Goal: Navigation & Orientation: Understand site structure

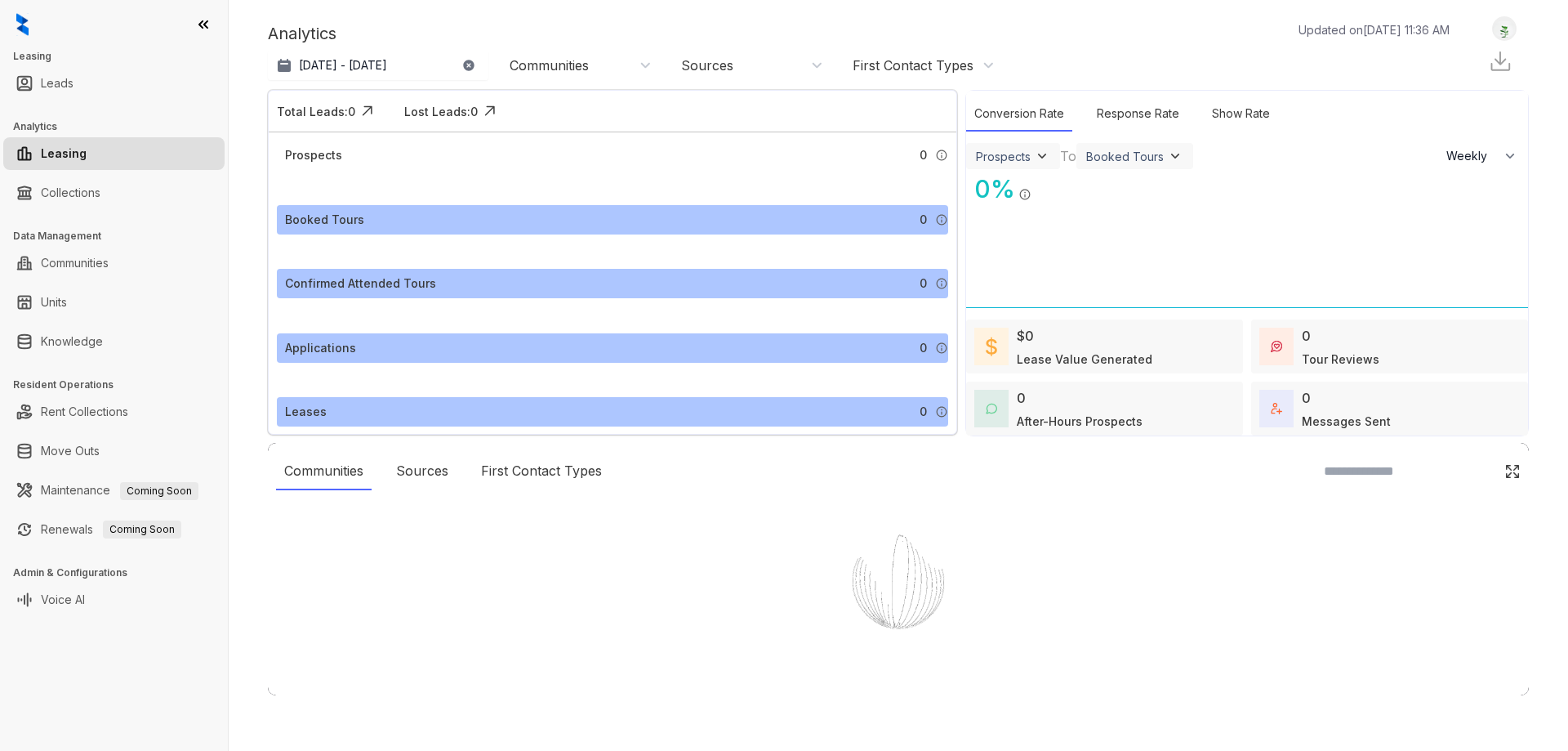
select select "******"
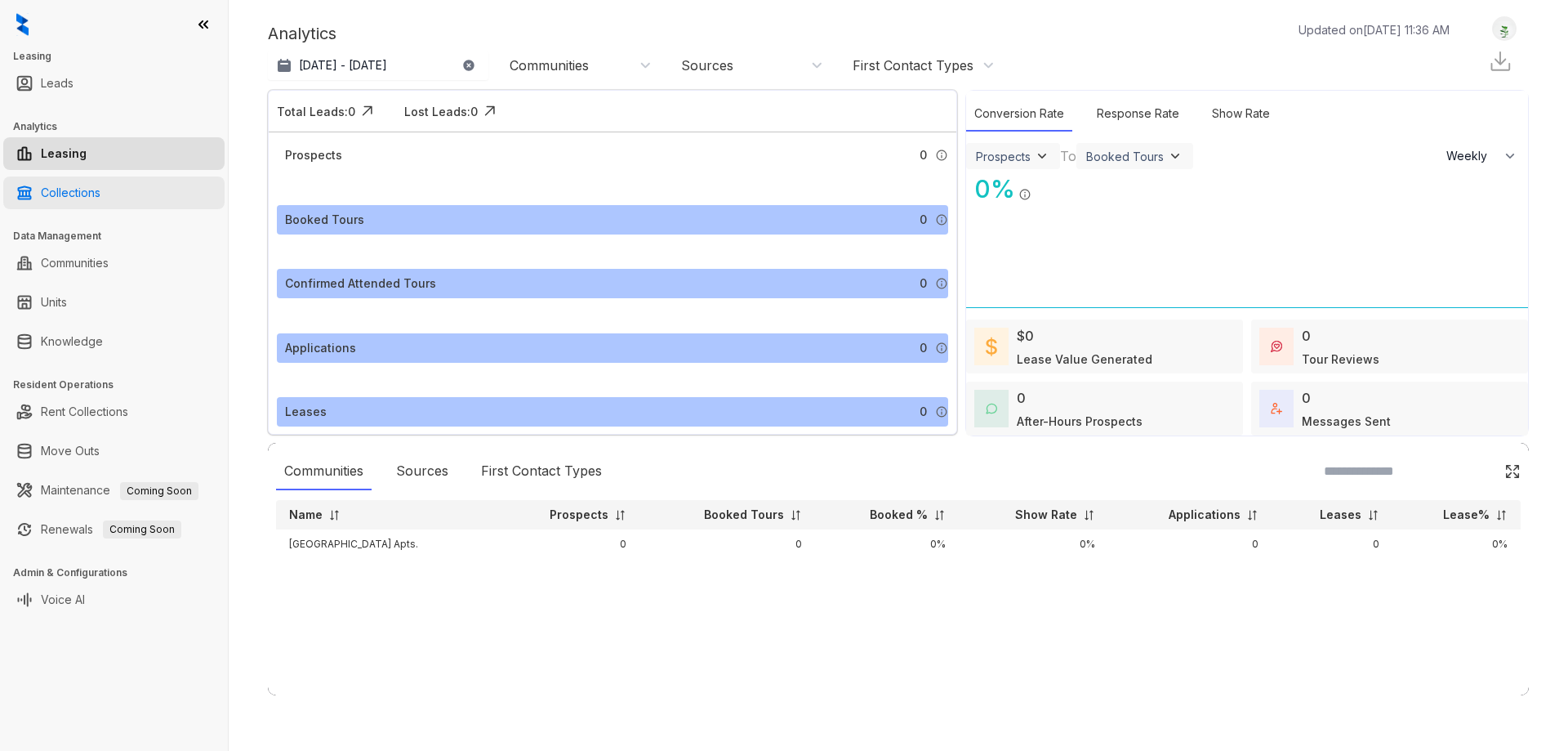
click at [97, 180] on link "Collections" at bounding box center [71, 192] width 60 height 32
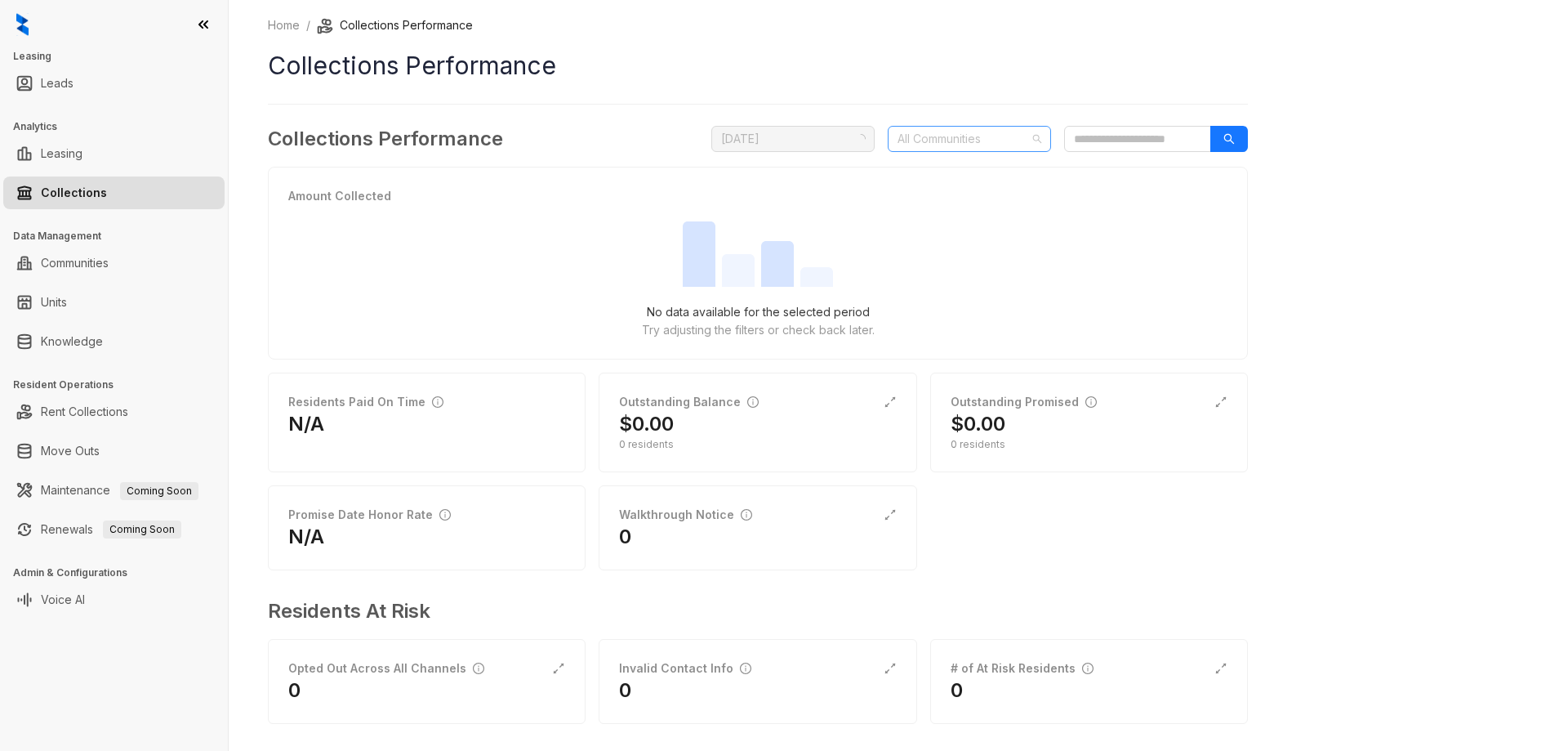
click at [941, 136] on div at bounding box center [960, 138] width 139 height 23
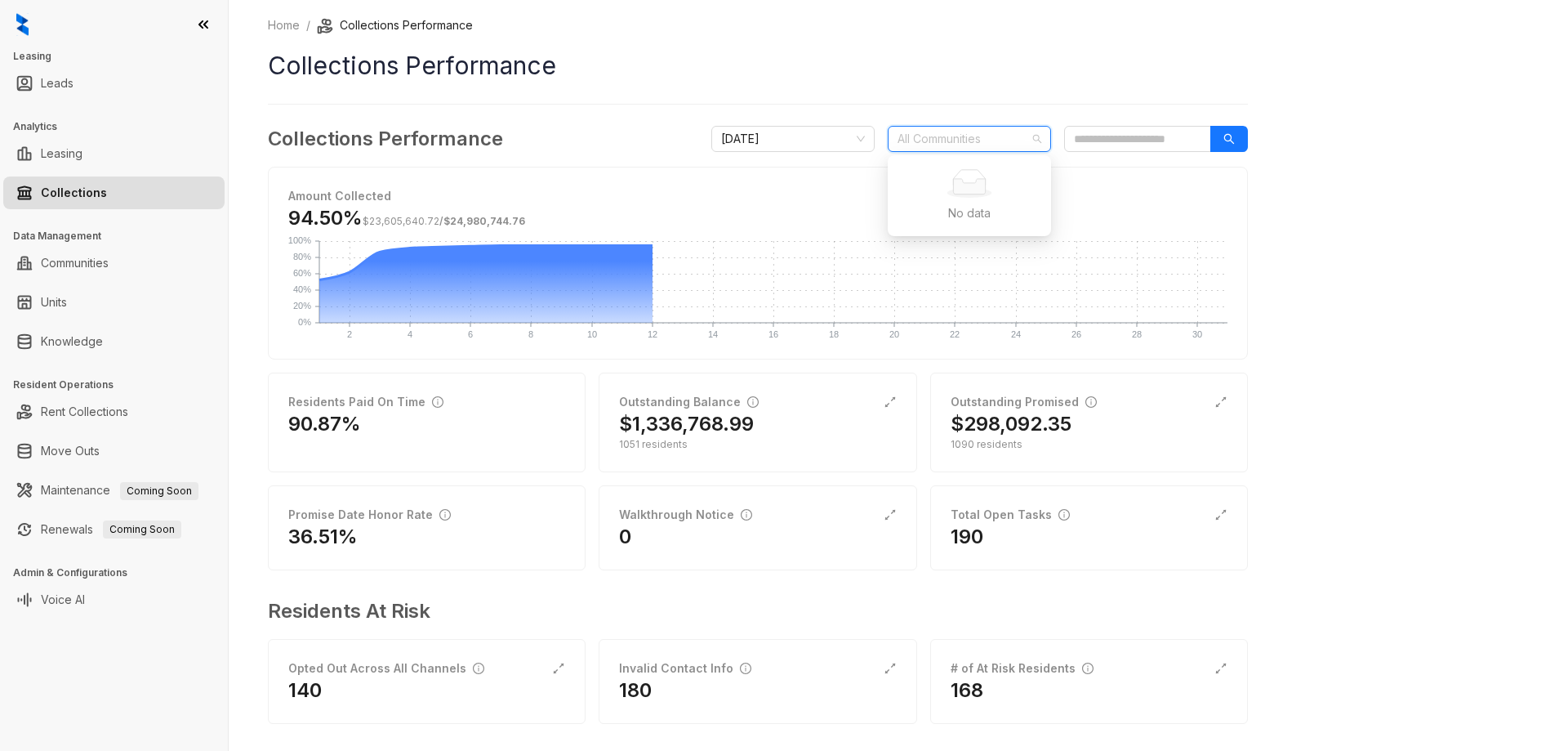
click at [1405, 237] on div "Home / Collections Performance Collections Performance Collections Performance …" at bounding box center [898, 376] width 1339 height 751
click at [958, 137] on div at bounding box center [960, 138] width 139 height 23
click at [1446, 180] on div "Home / Collections Performance Collections Performance Collections Performance …" at bounding box center [898, 376] width 1339 height 751
click at [947, 141] on div at bounding box center [960, 138] width 139 height 23
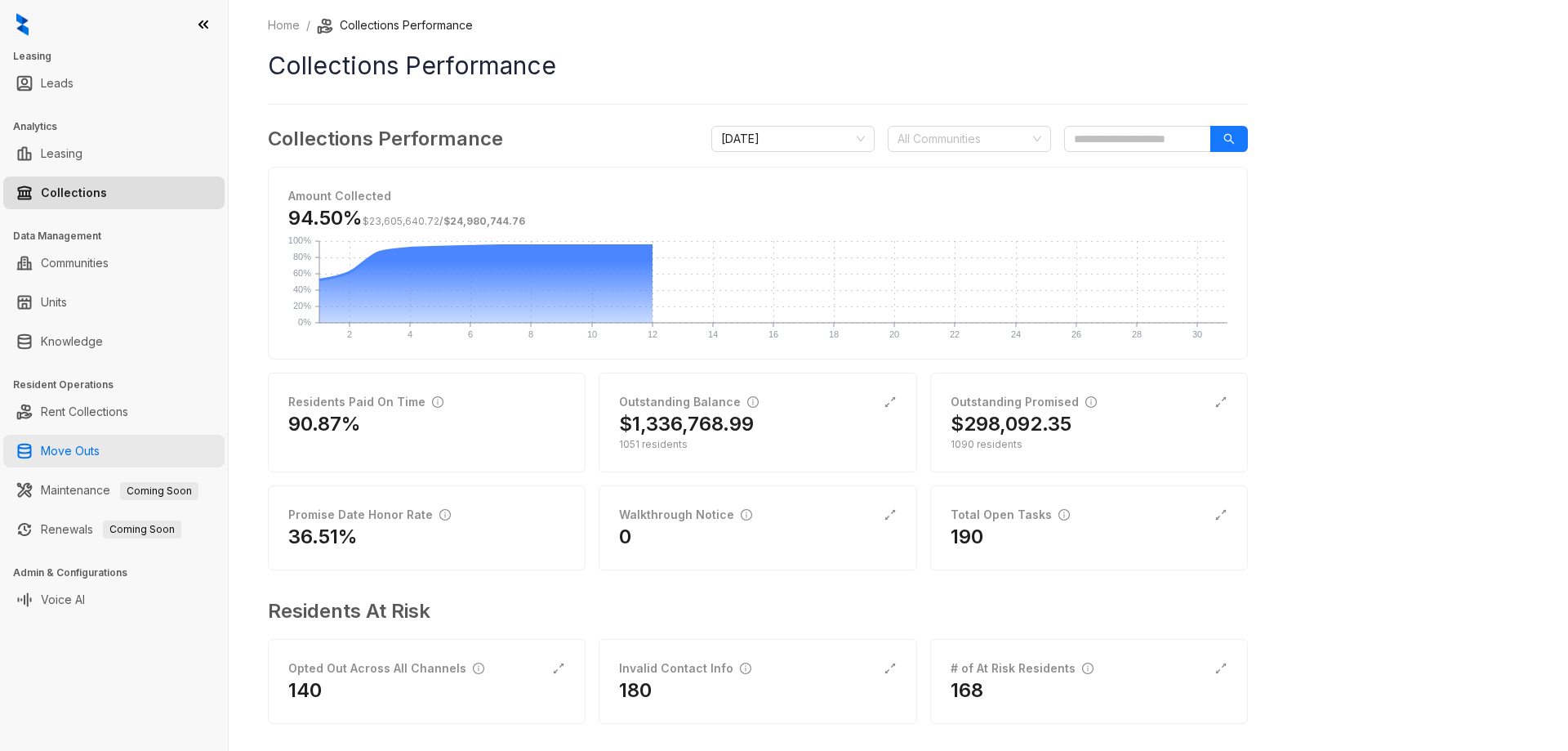
click at [80, 460] on link "Move Outs" at bounding box center [71, 450] width 59 height 32
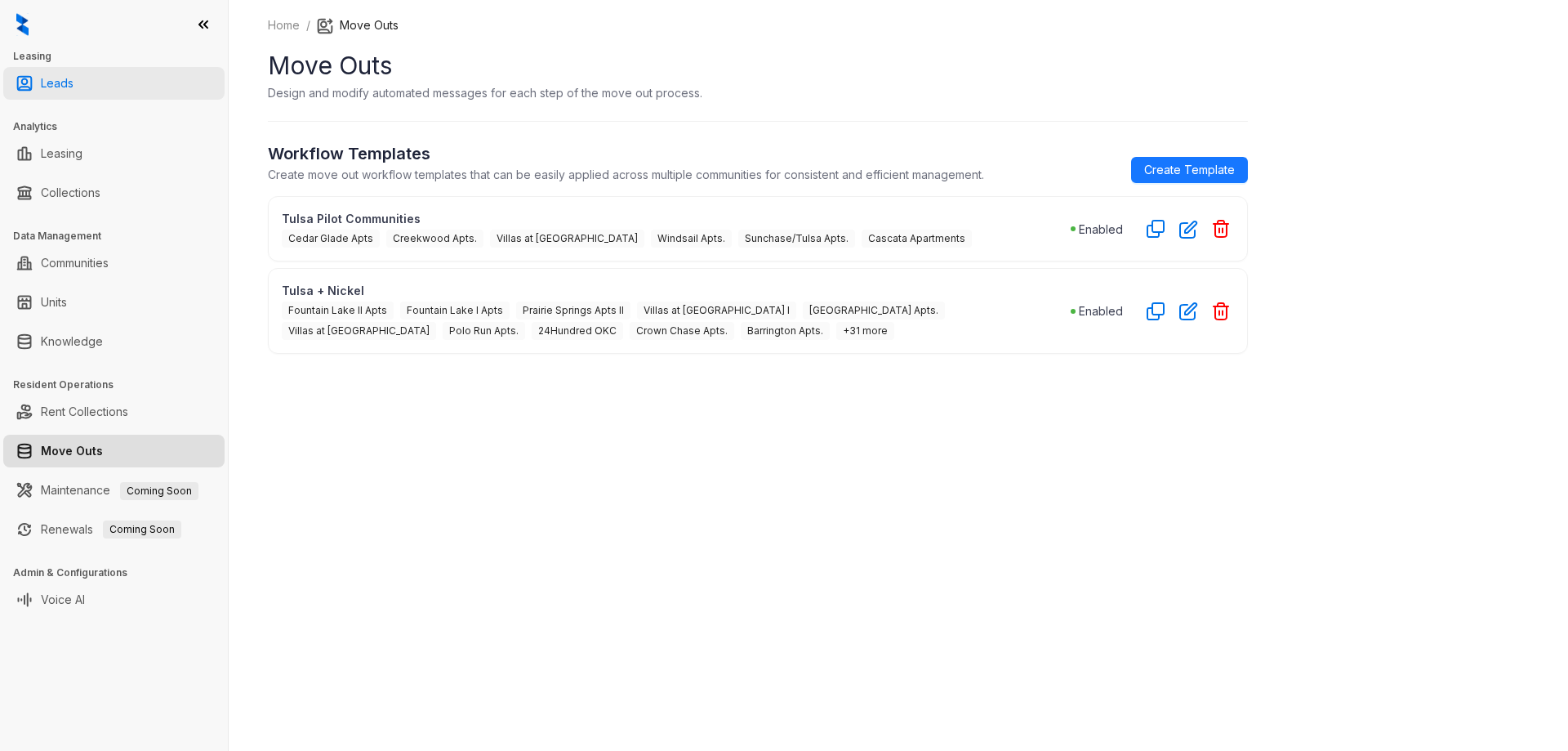
click at [59, 90] on link "Leads" at bounding box center [57, 82] width 32 height 32
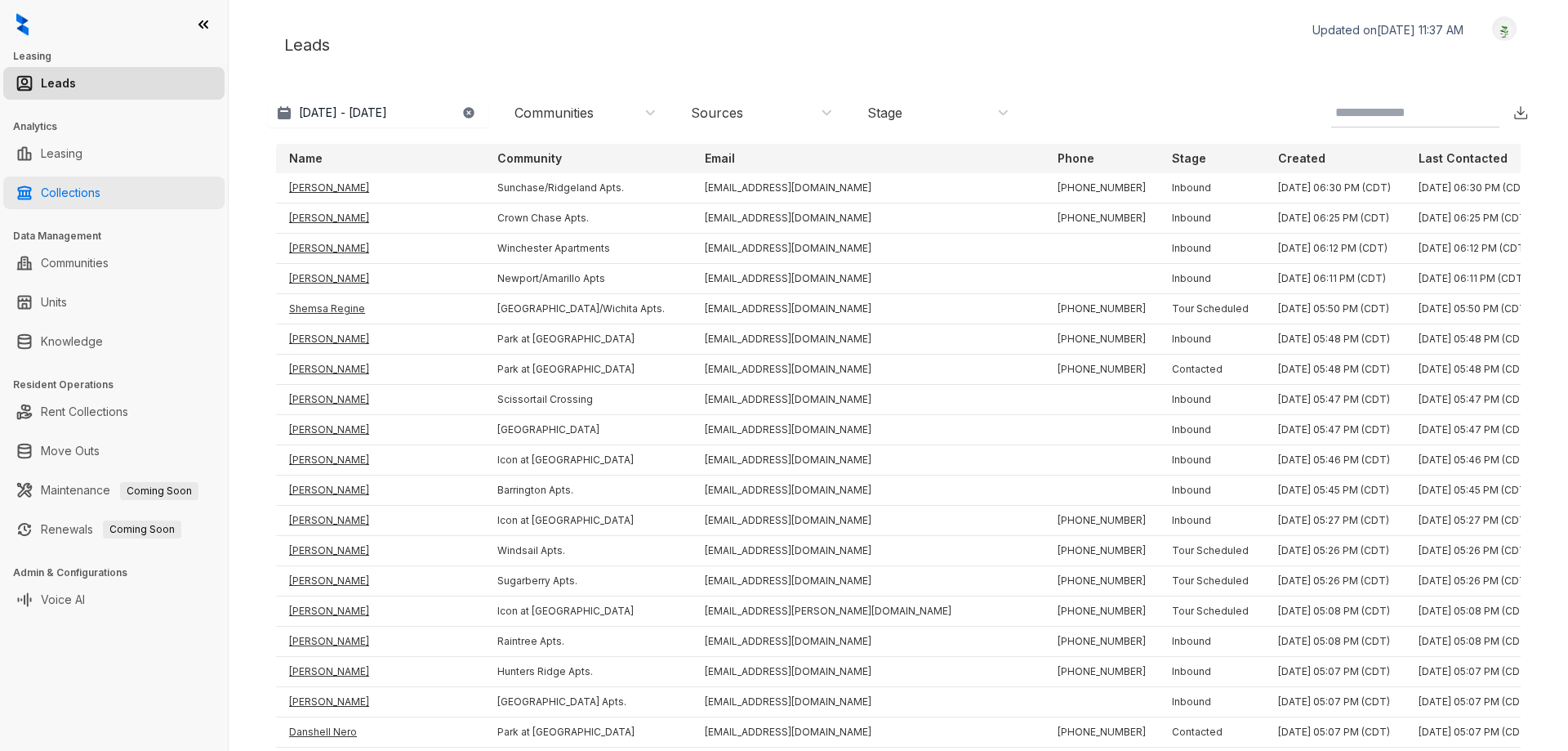
click at [68, 192] on link "Collections" at bounding box center [71, 192] width 60 height 32
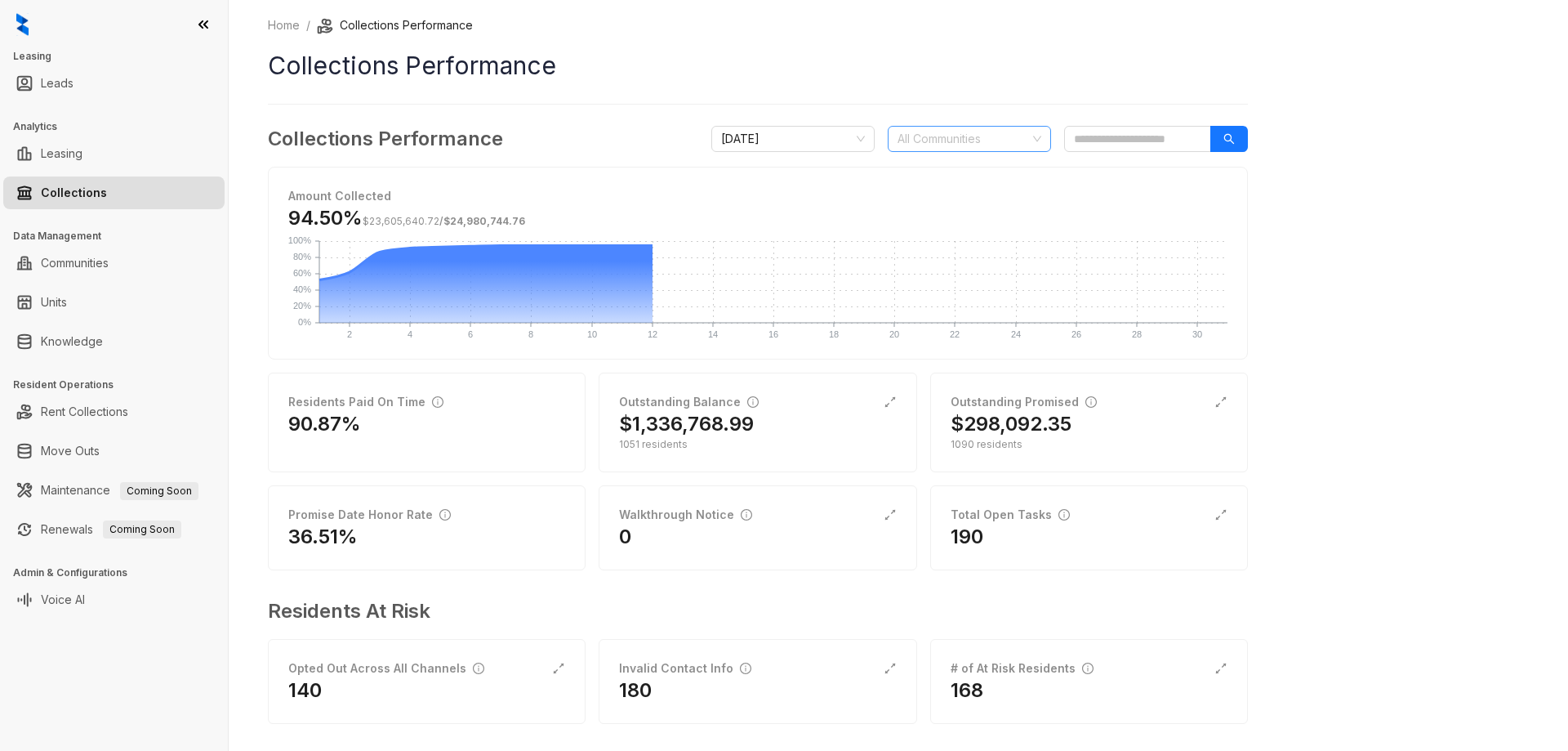
click at [981, 142] on div at bounding box center [960, 138] width 139 height 23
click at [1363, 484] on div "Home / Collections Performance Collections Performance Collections Performance …" at bounding box center [898, 376] width 1339 height 751
